Goal: Task Accomplishment & Management: Manage account settings

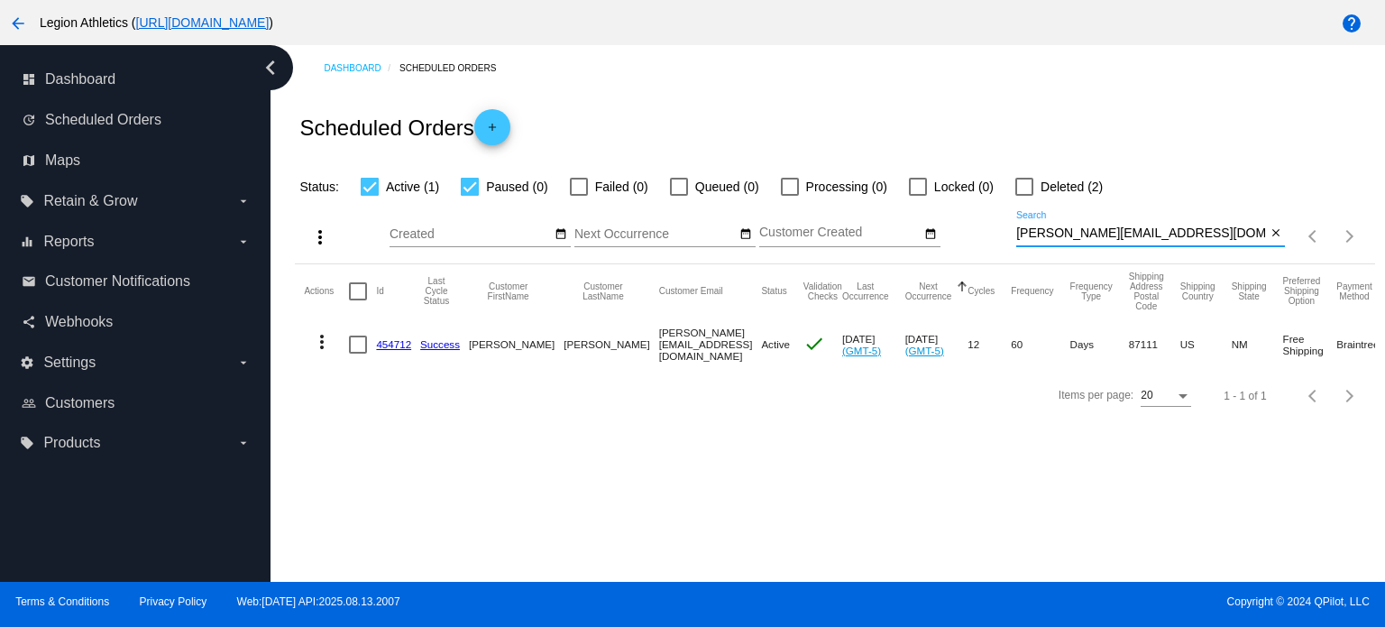
drag, startPoint x: 1181, startPoint y: 229, endPoint x: 1023, endPoint y: 236, distance: 157.9
click at [1023, 236] on input "marshall.dixon81@gmail.com" at bounding box center [1141, 233] width 250 height 14
paste input "rehkoff8"
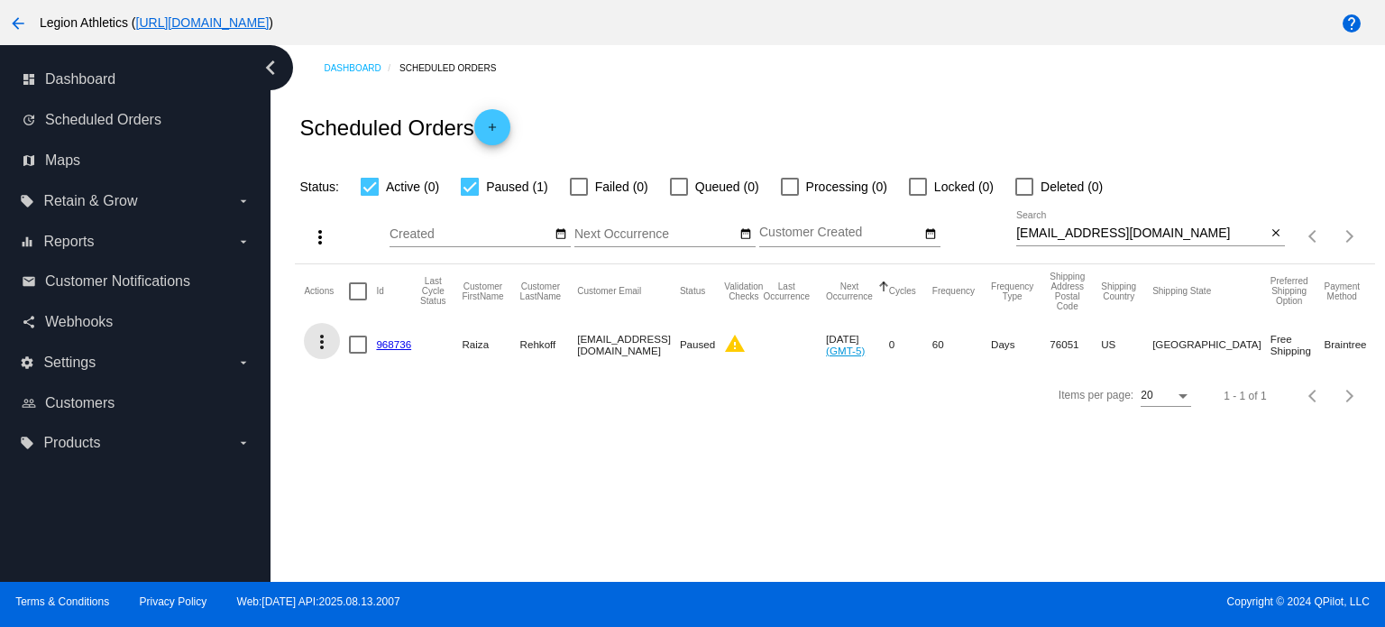
click at [321, 348] on mat-icon "more_vert" at bounding box center [322, 342] width 22 height 22
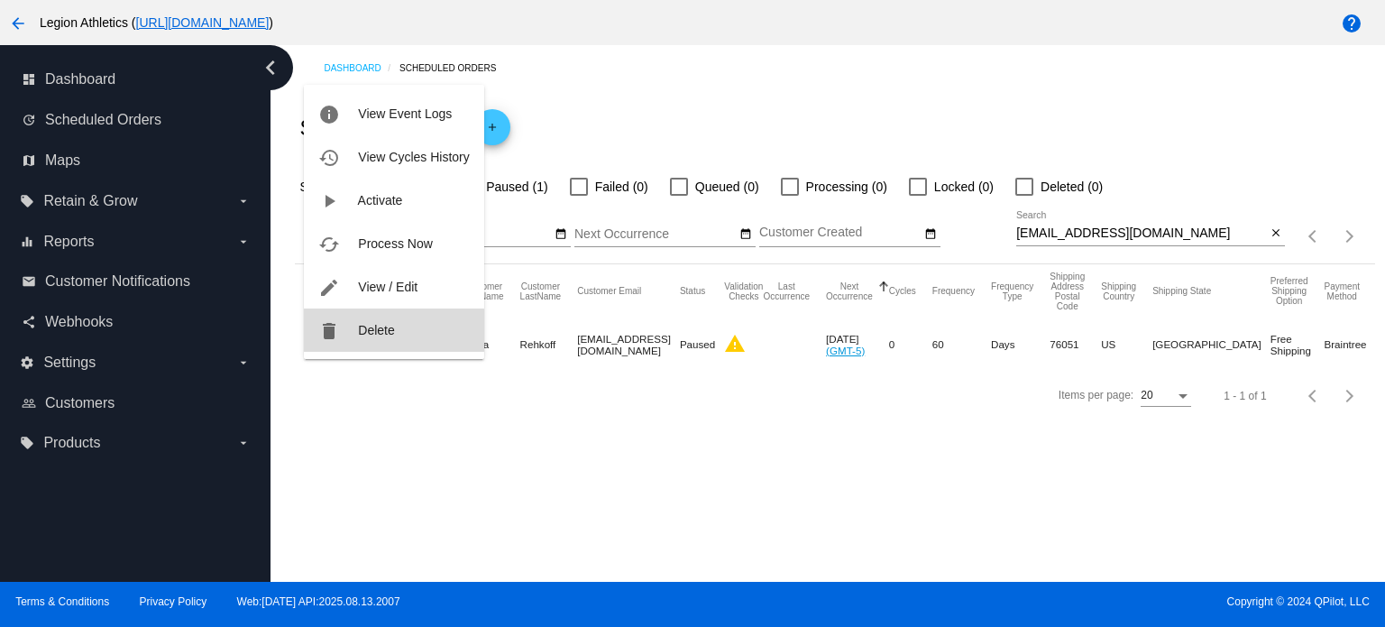
click at [348, 344] on button "delete Delete" at bounding box center [393, 329] width 179 height 43
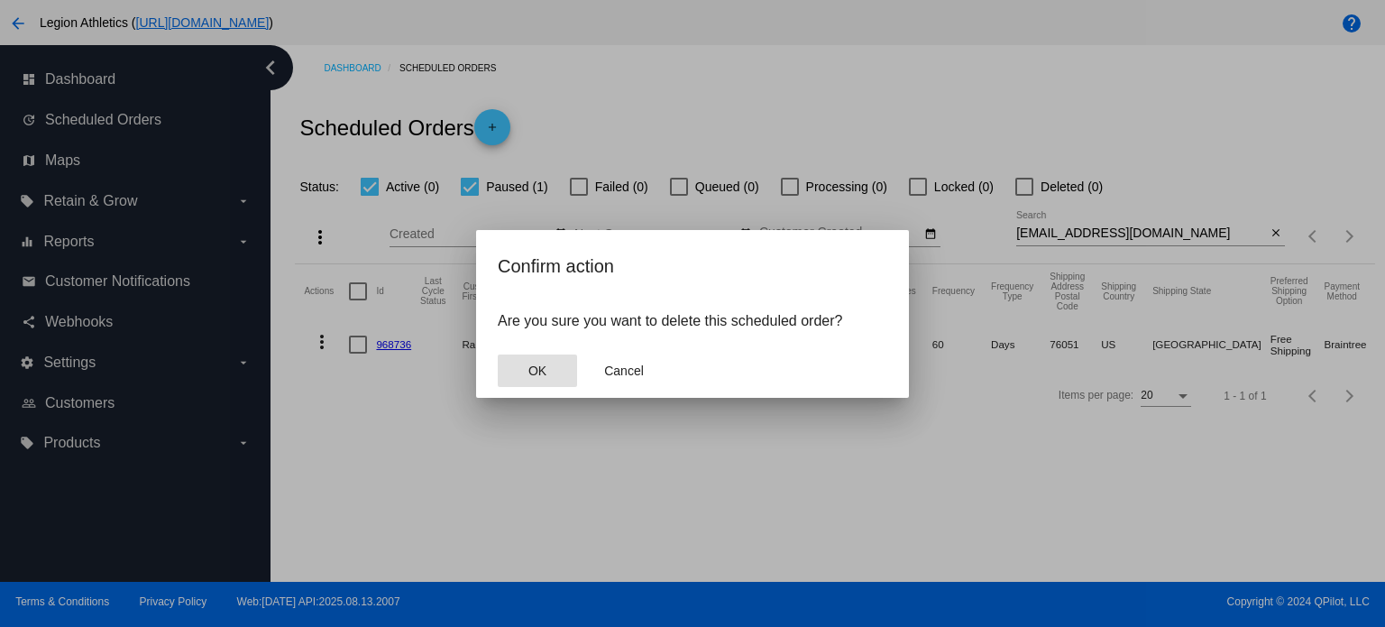
click at [551, 368] on button "OK" at bounding box center [537, 370] width 79 height 32
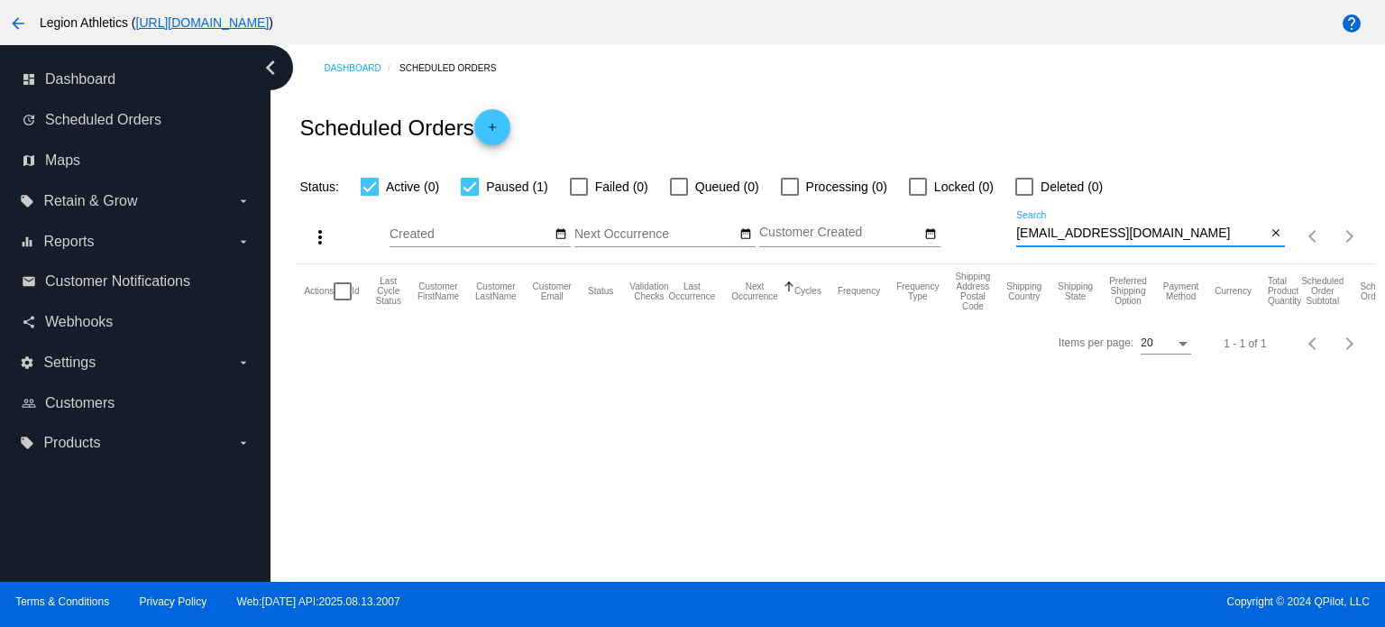
drag, startPoint x: 1180, startPoint y: 234, endPoint x: 1013, endPoint y: 233, distance: 166.8
click at [1013, 233] on div "more_vert Aug Jan Feb Mar Apr 1" at bounding box center [834, 230] width 1079 height 66
paste input "evansm1@yahoo"
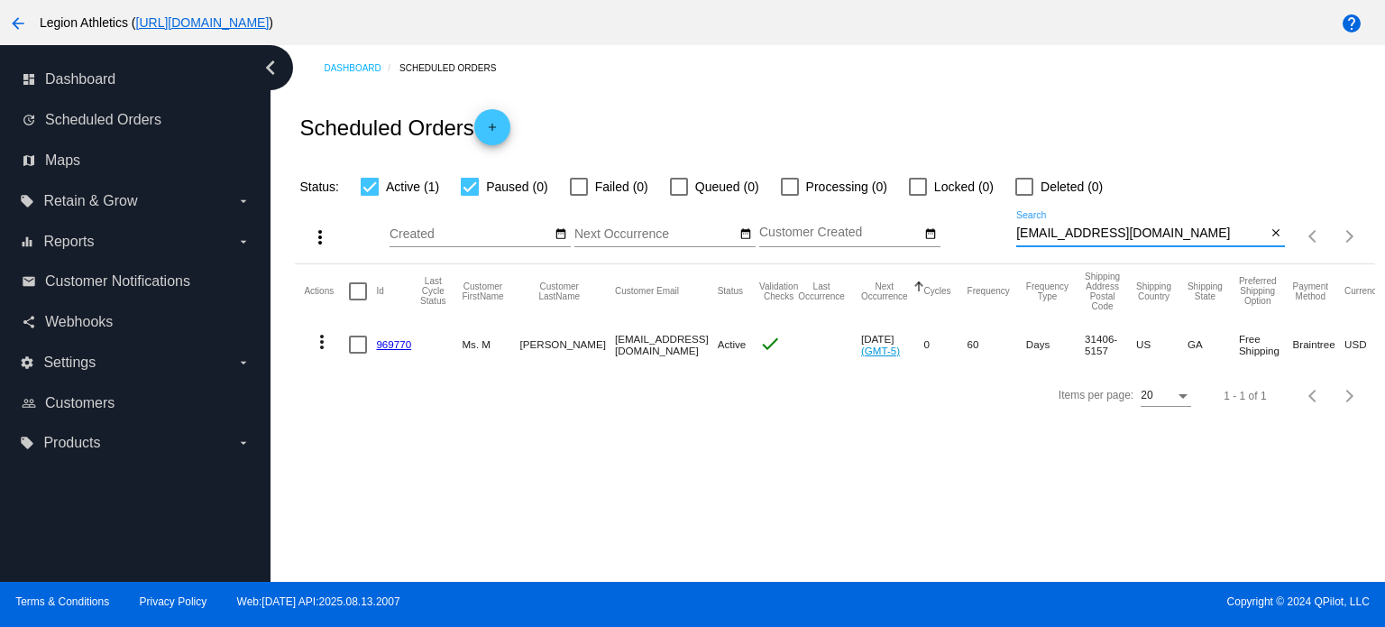
click at [328, 343] on mat-icon "more_vert" at bounding box center [322, 342] width 22 height 22
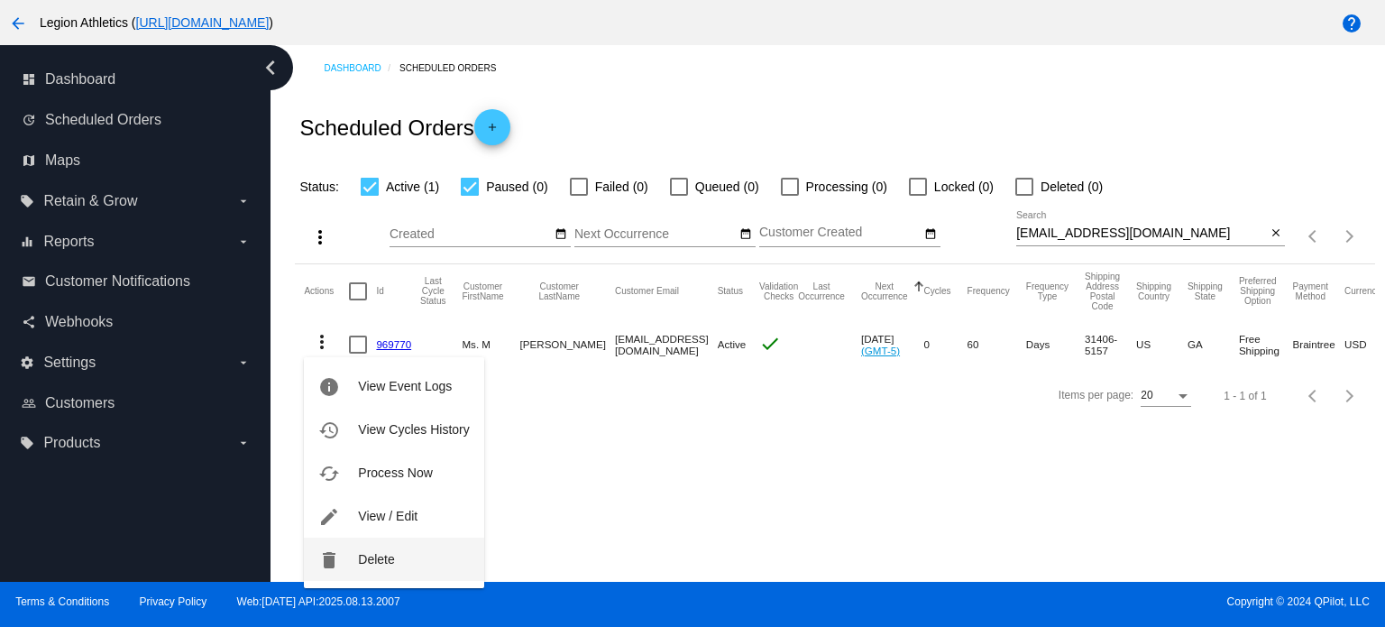
click at [382, 553] on span "Delete" at bounding box center [376, 559] width 36 height 14
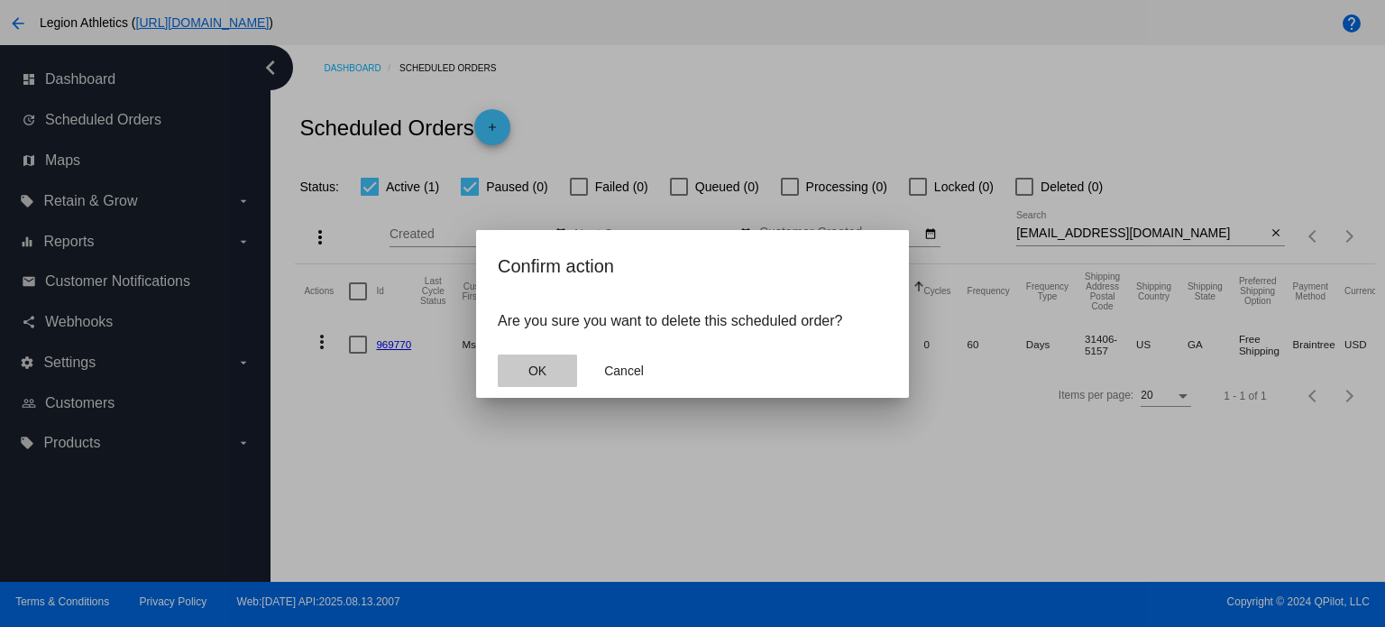
click at [528, 363] on span "OK" at bounding box center [537, 370] width 18 height 14
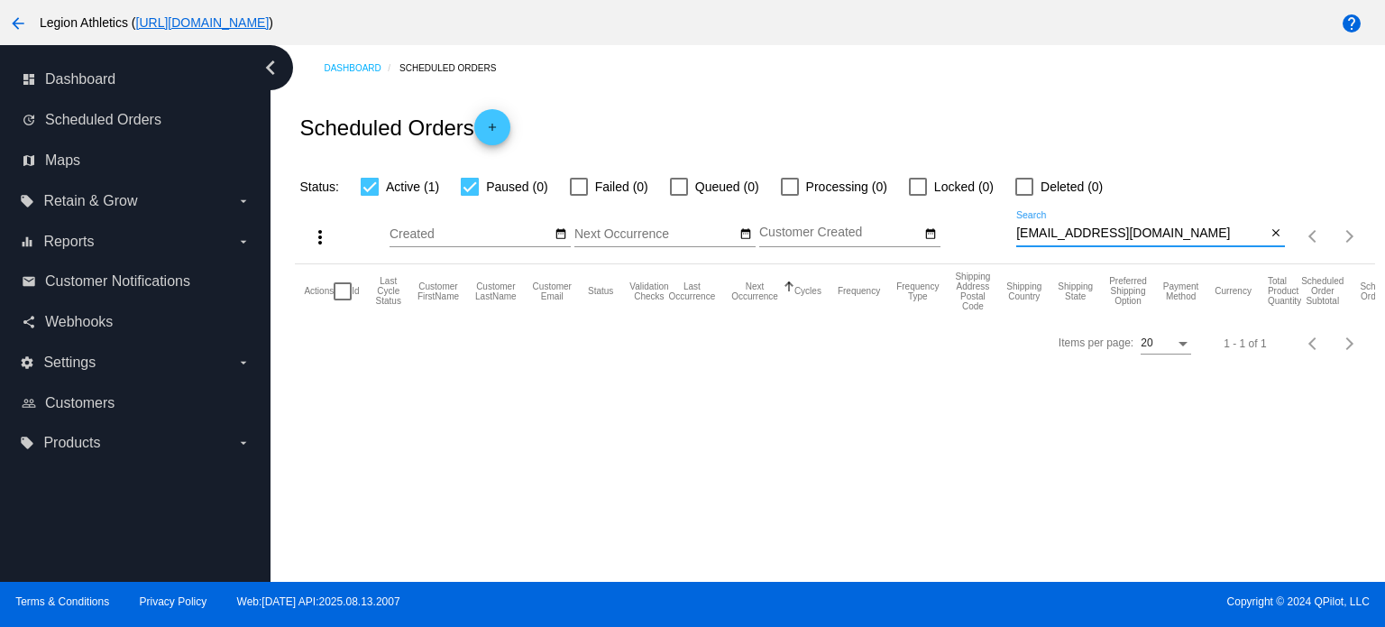
drag, startPoint x: 1176, startPoint y: 238, endPoint x: 1017, endPoint y: 237, distance: 158.7
click at [1017, 237] on input "evansm1@yahoo.com" at bounding box center [1141, 233] width 250 height 14
paste input "andre7820@live"
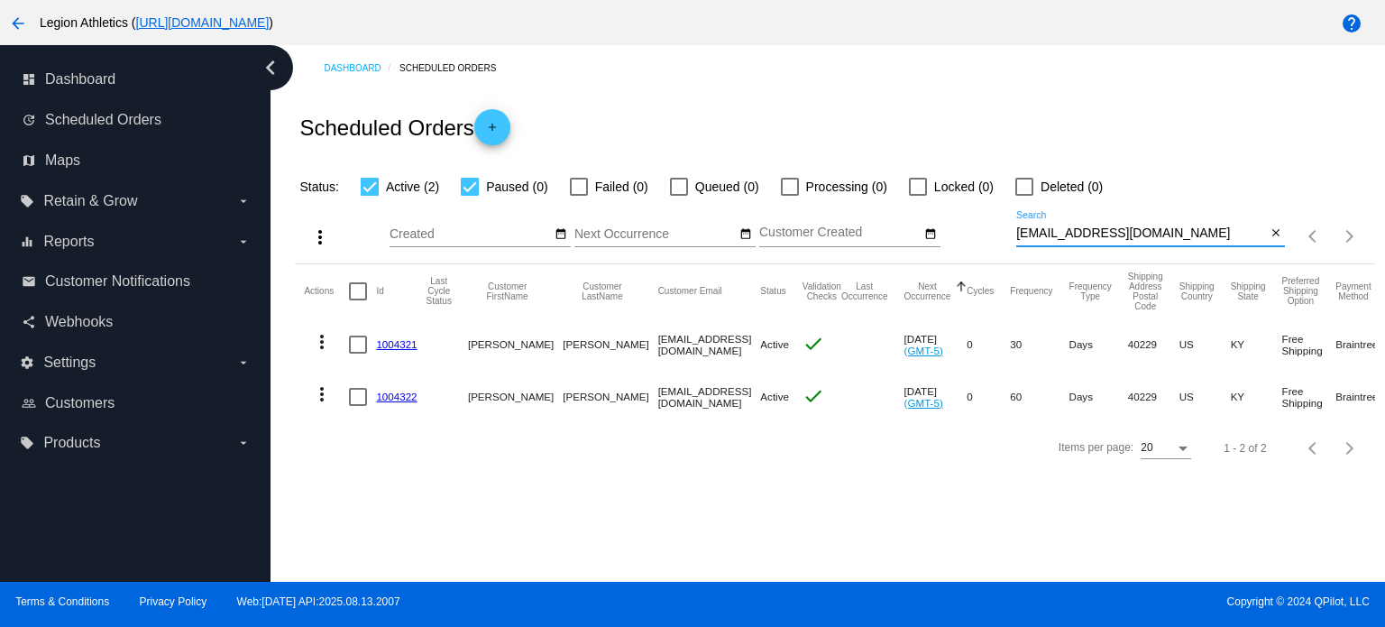
drag, startPoint x: 1190, startPoint y: 240, endPoint x: 1018, endPoint y: 233, distance: 172.3
click at [1018, 233] on input "andre7820@live.com" at bounding box center [1141, 233] width 250 height 14
paste input "lkersey514@yahoo"
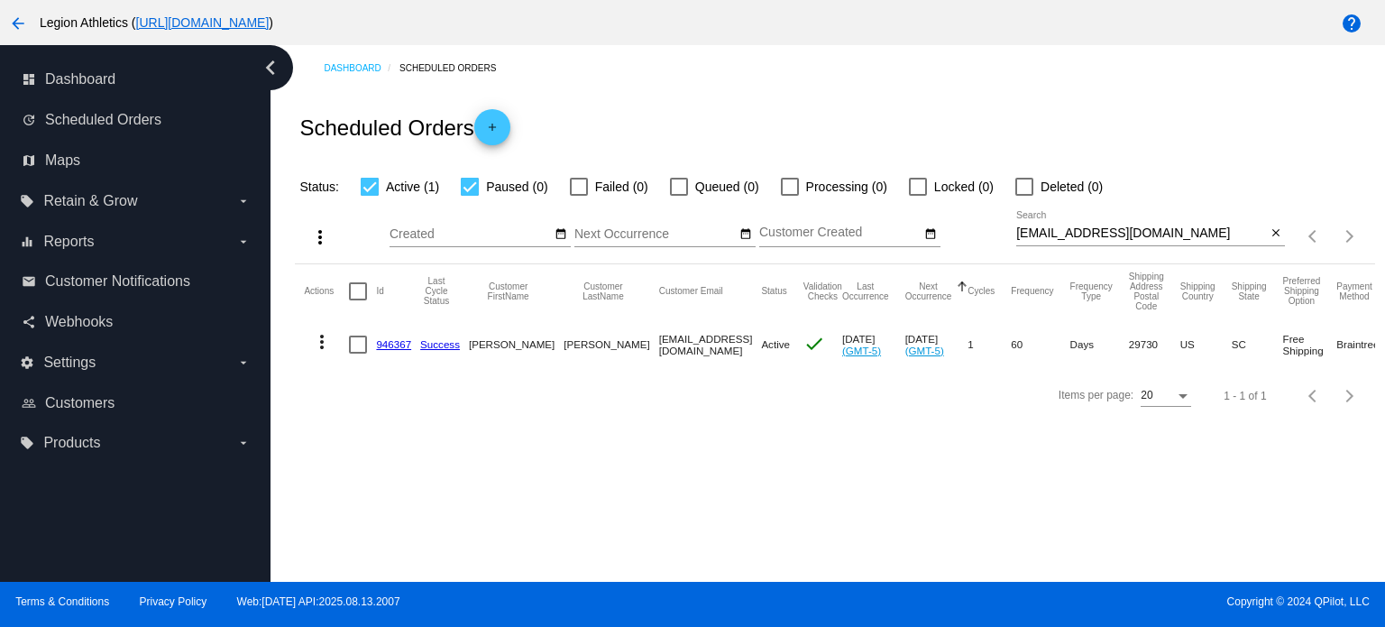
drag, startPoint x: 1152, startPoint y: 239, endPoint x: 1057, endPoint y: 233, distance: 95.7
click at [1057, 233] on div "lkersey514@yahoo.com Search" at bounding box center [1141, 228] width 250 height 35
click at [1057, 233] on input "lkersey514@yahoo.com" at bounding box center [1141, 233] width 250 height 14
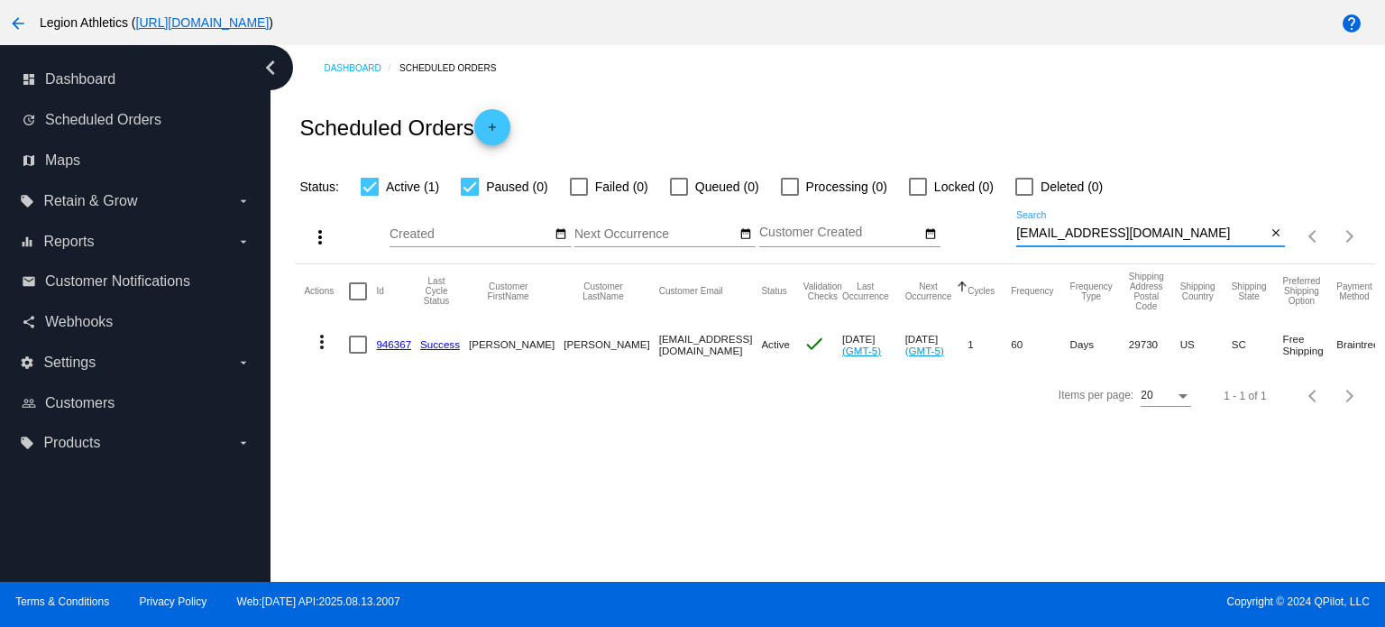
paste input "cathylleon@gmail"
click at [321, 334] on mat-icon "more_vert" at bounding box center [322, 342] width 22 height 22
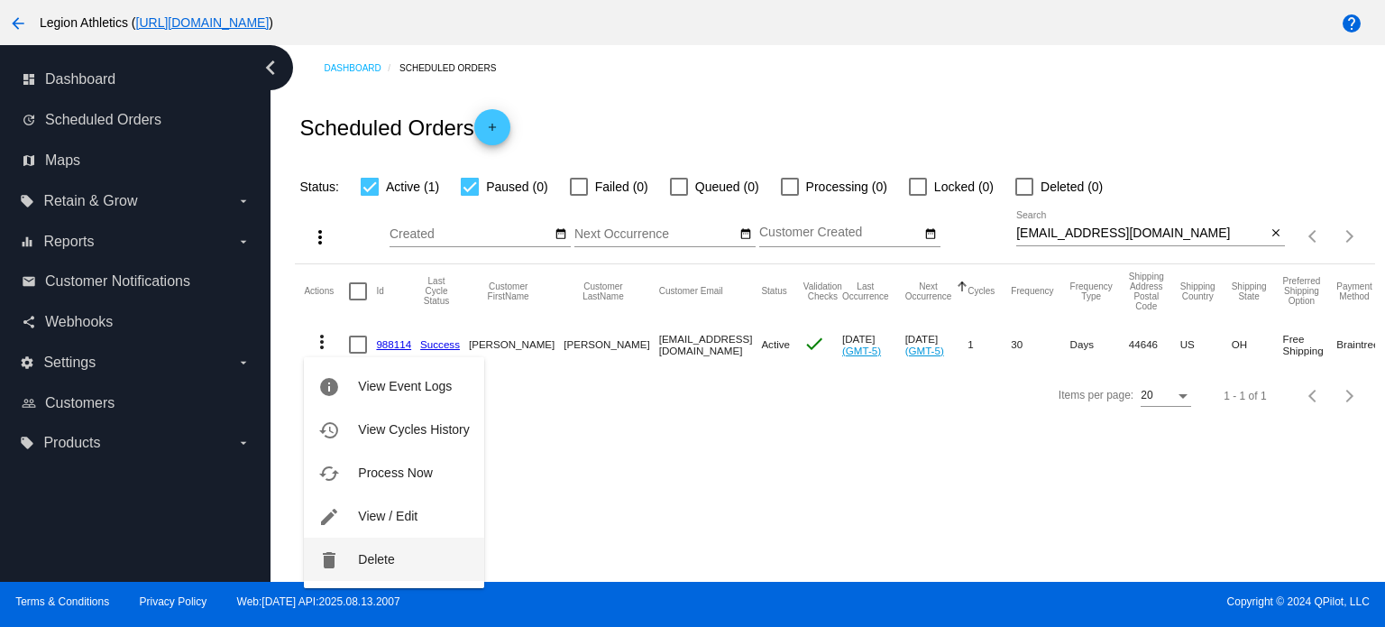
click at [418, 544] on button "delete Delete" at bounding box center [393, 558] width 179 height 43
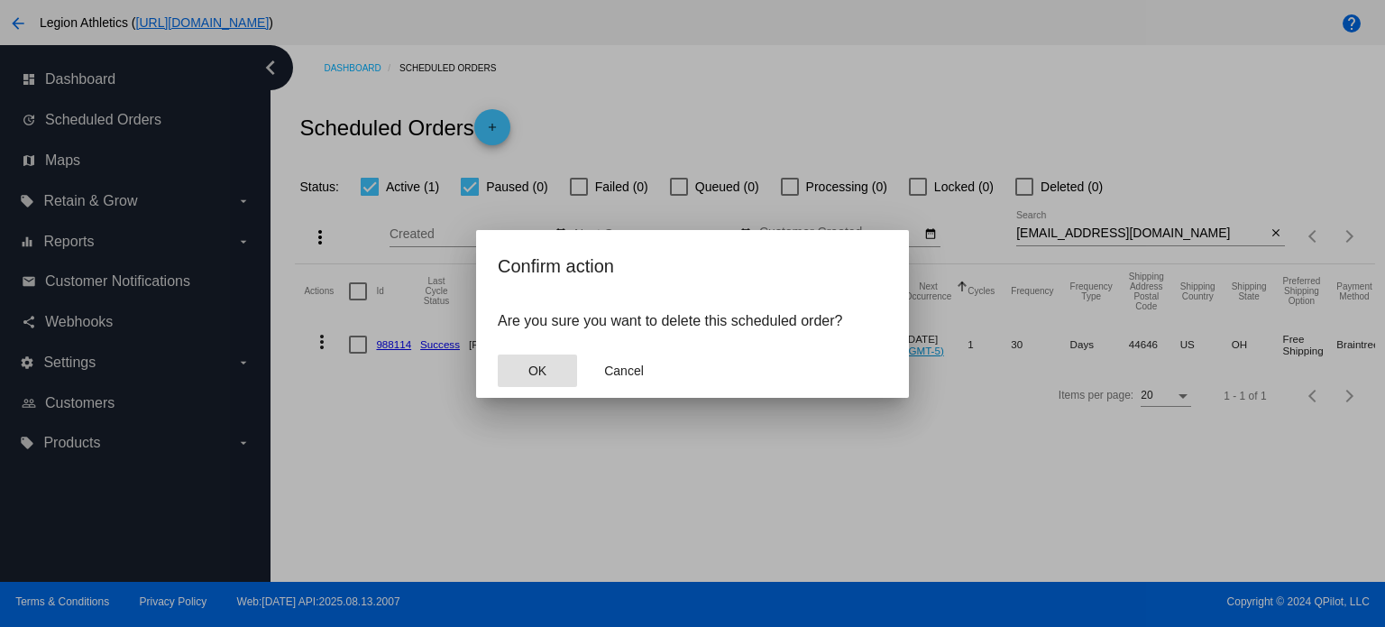
click at [541, 357] on button "OK" at bounding box center [537, 370] width 79 height 32
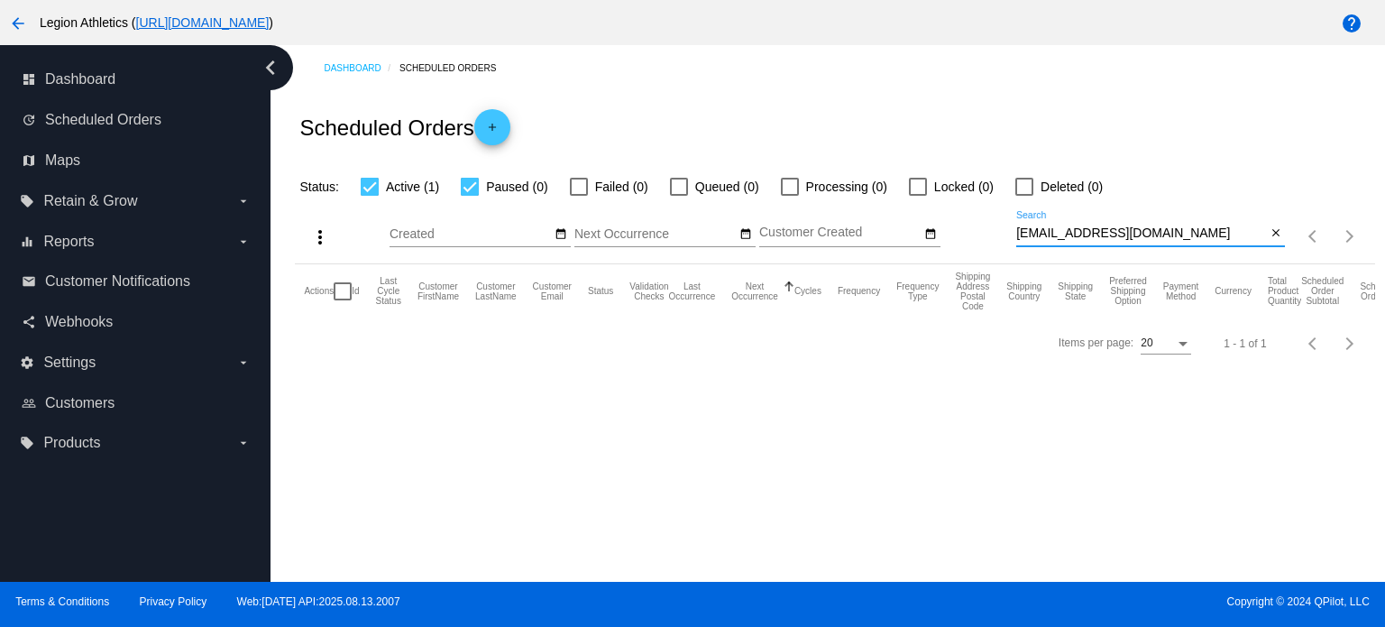
drag, startPoint x: 1172, startPoint y: 239, endPoint x: 1004, endPoint y: 243, distance: 167.7
click at [1004, 243] on div "more_vert Aug Jan Feb Mar Apr 1" at bounding box center [834, 230] width 1079 height 66
paste input "jmsimms11@icloud"
type input "jmsimms11@icloud.com"
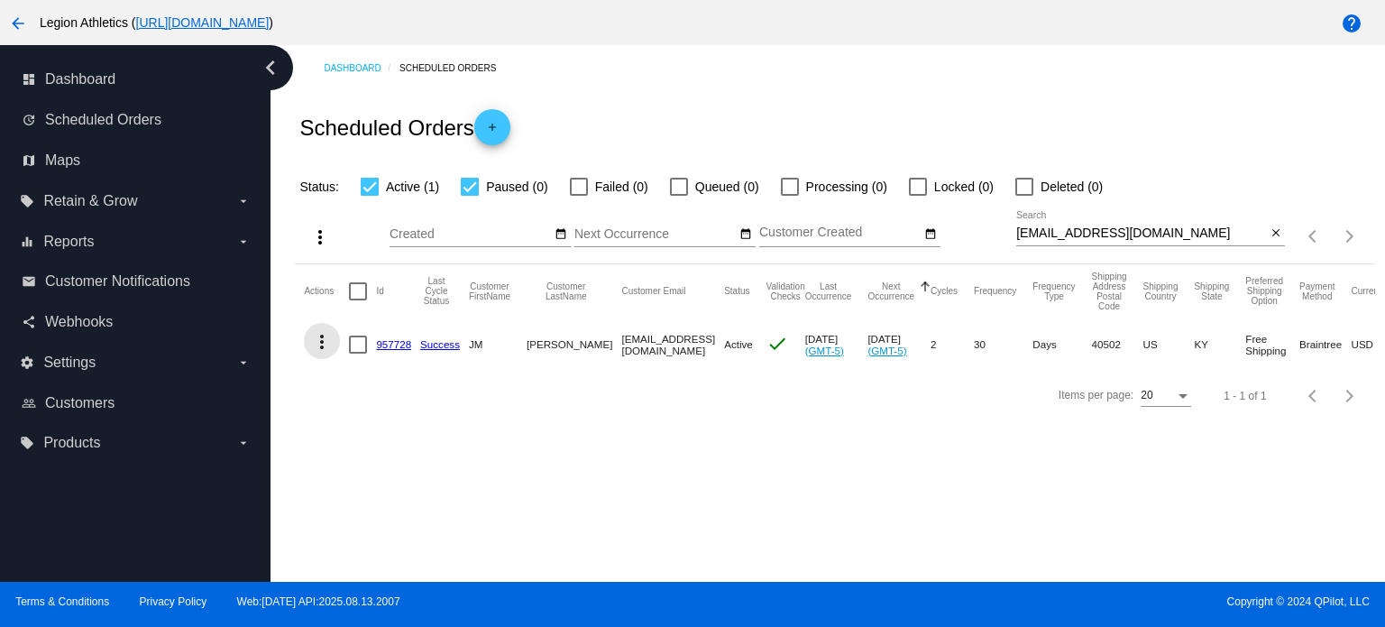
click at [321, 349] on mat-icon "more_vert" at bounding box center [322, 342] width 22 height 22
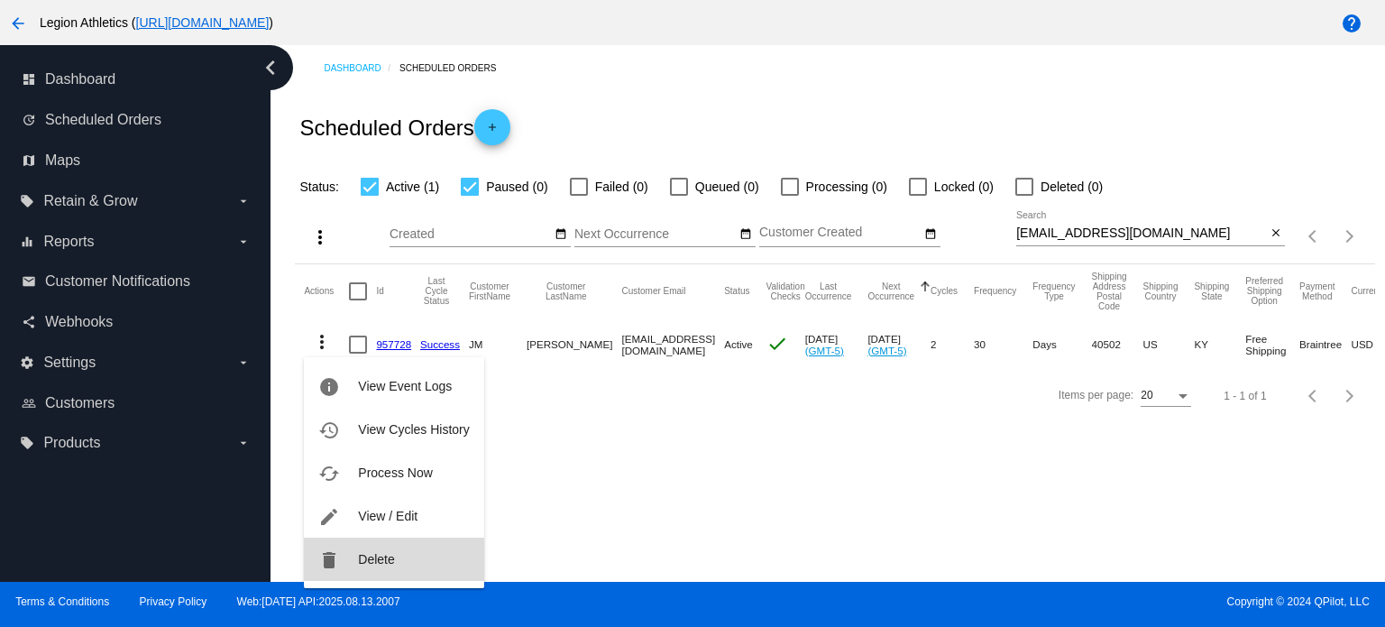
click at [420, 559] on button "delete Delete" at bounding box center [393, 558] width 179 height 43
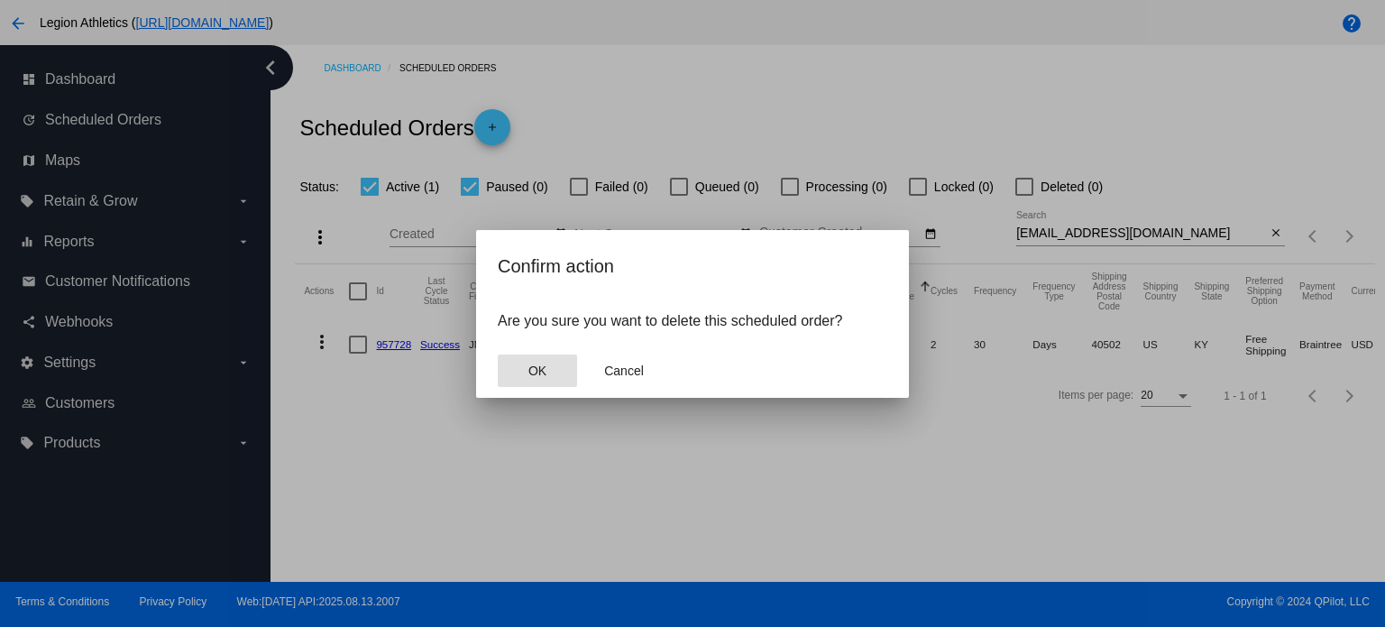
click at [533, 372] on span "OK" at bounding box center [537, 370] width 18 height 14
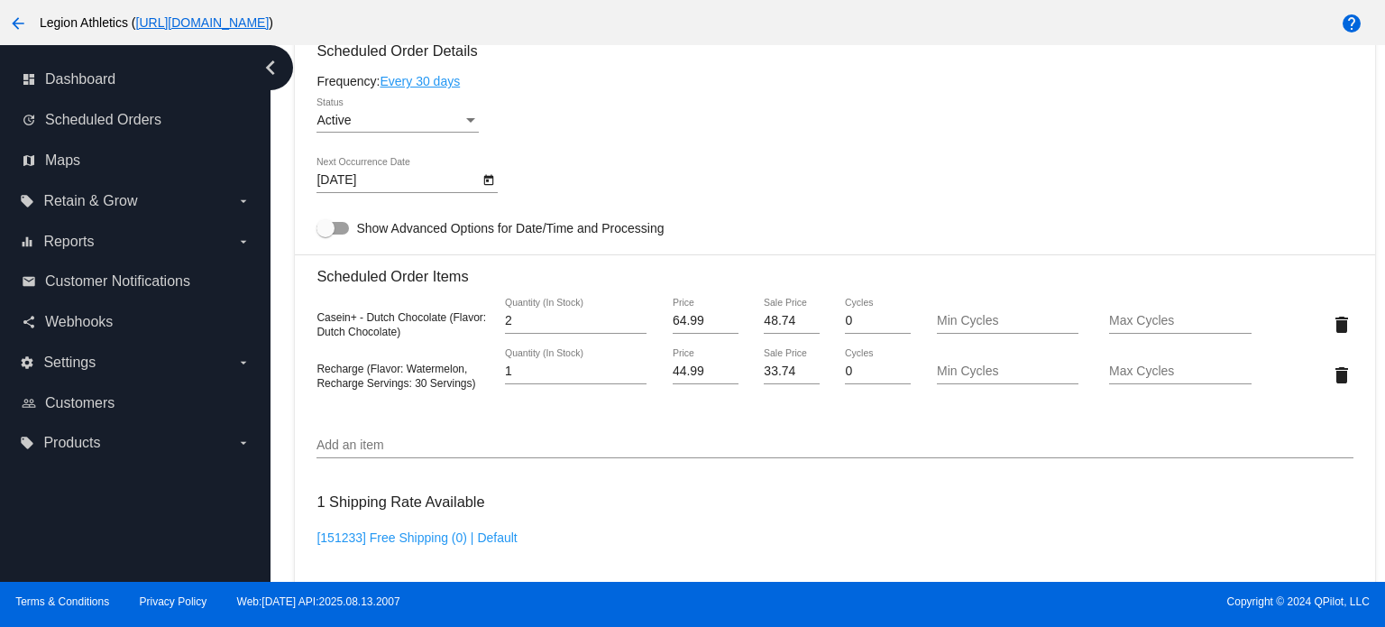
scroll to position [899, 0]
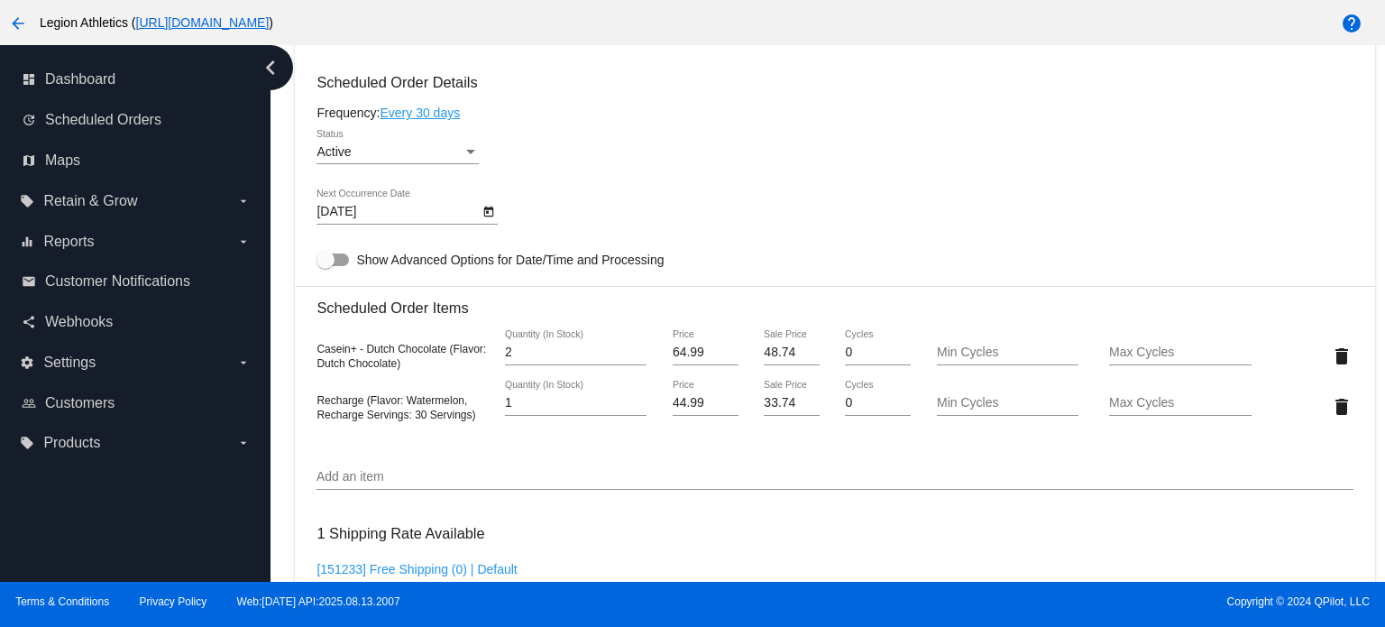
click at [482, 218] on icon "Open calendar" at bounding box center [488, 212] width 13 height 22
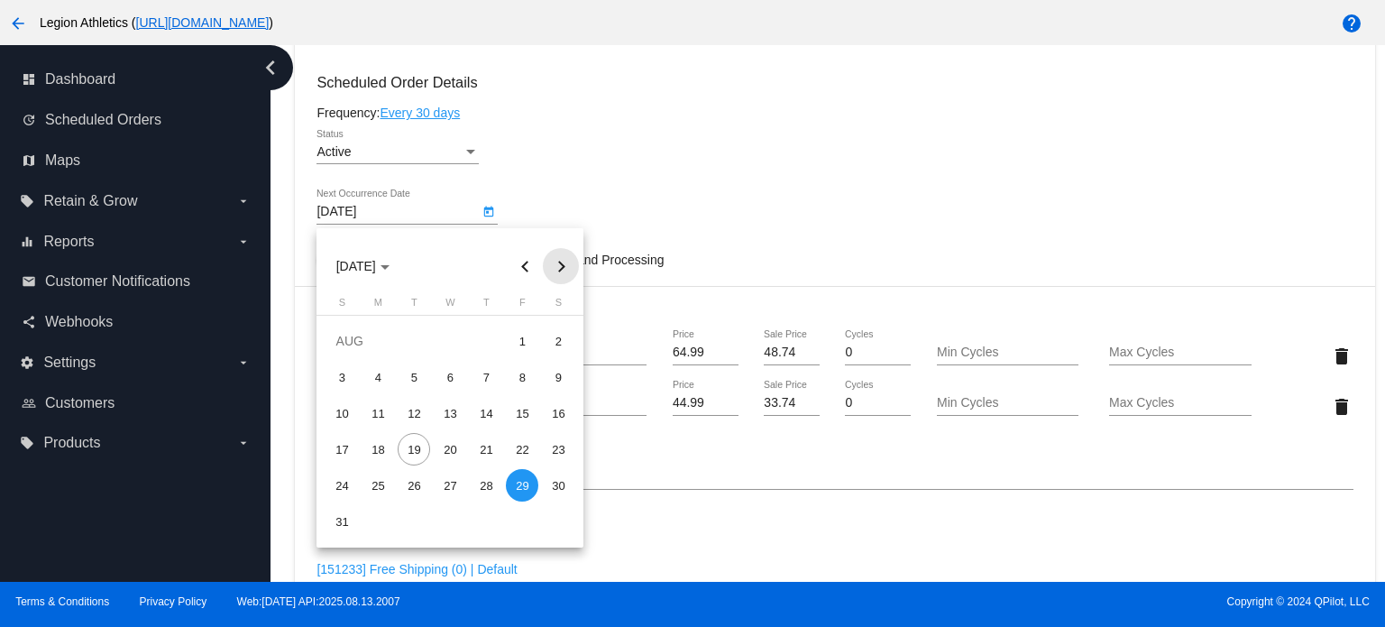
click at [573, 261] on button "Next month" at bounding box center [561, 266] width 36 height 36
click at [341, 516] on div "28" at bounding box center [341, 521] width 32 height 32
type input "9/28/2025"
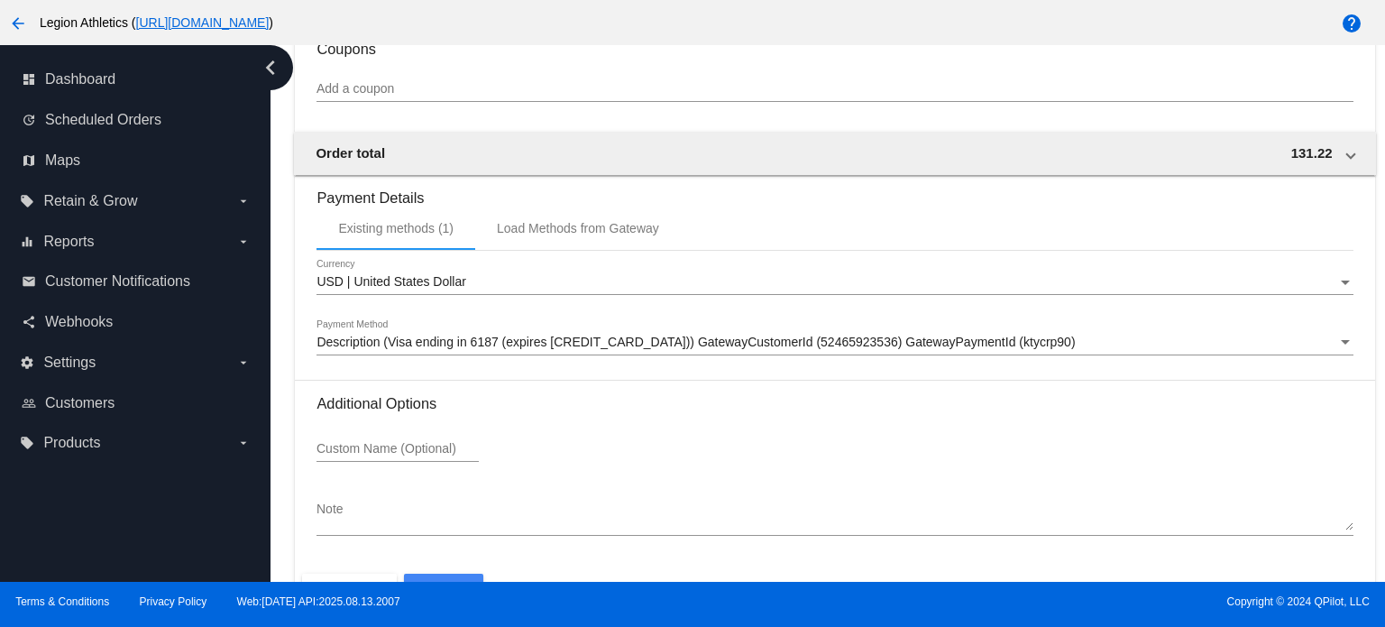
scroll to position [1588, 0]
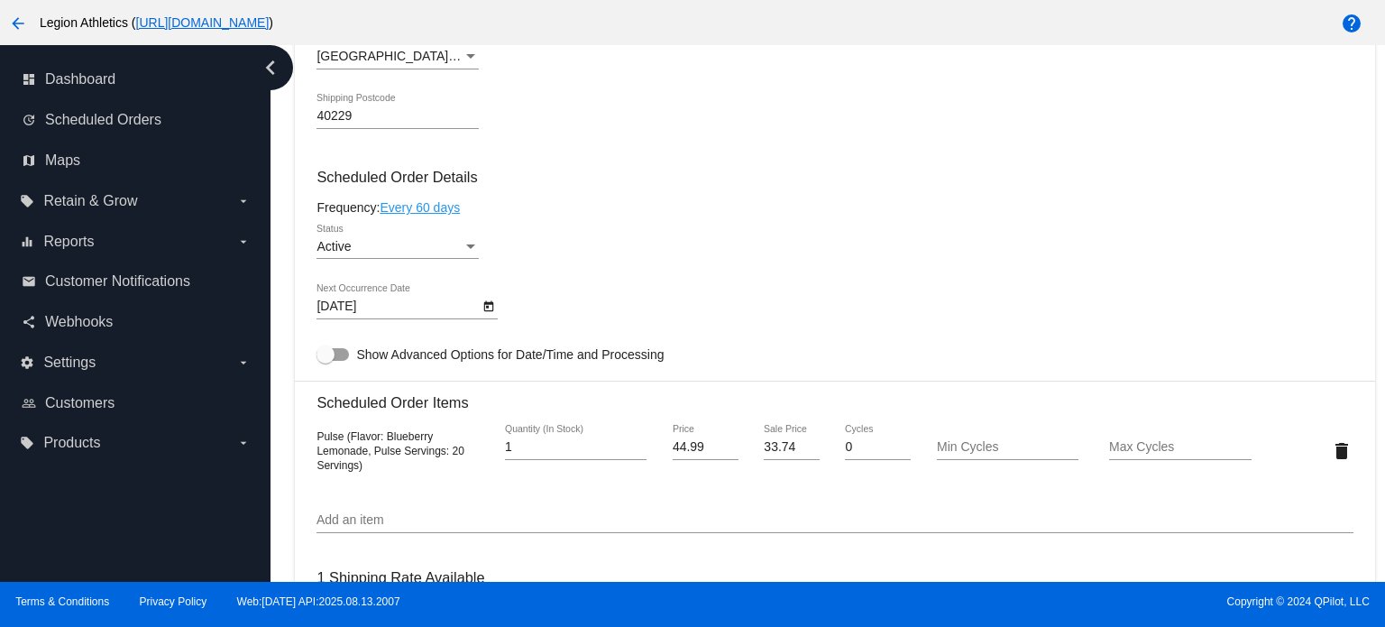
scroll to position [989, 0]
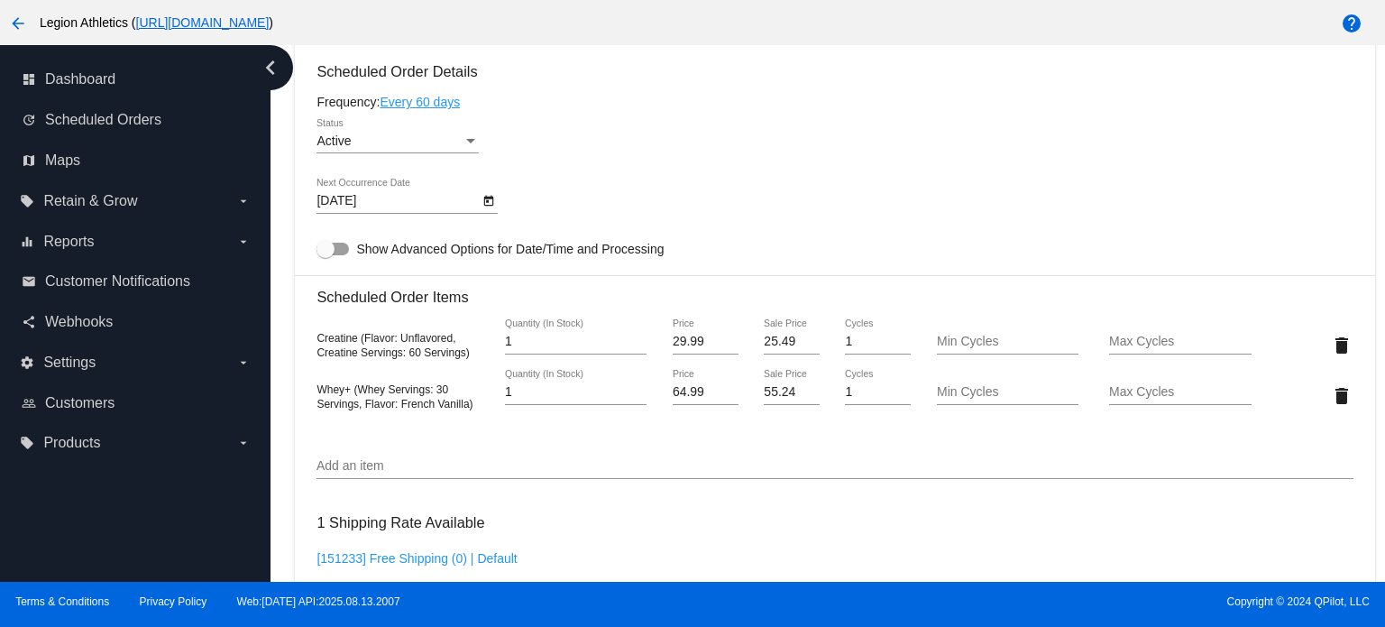
scroll to position [984, 0]
